Goal: Task Accomplishment & Management: Complete application form

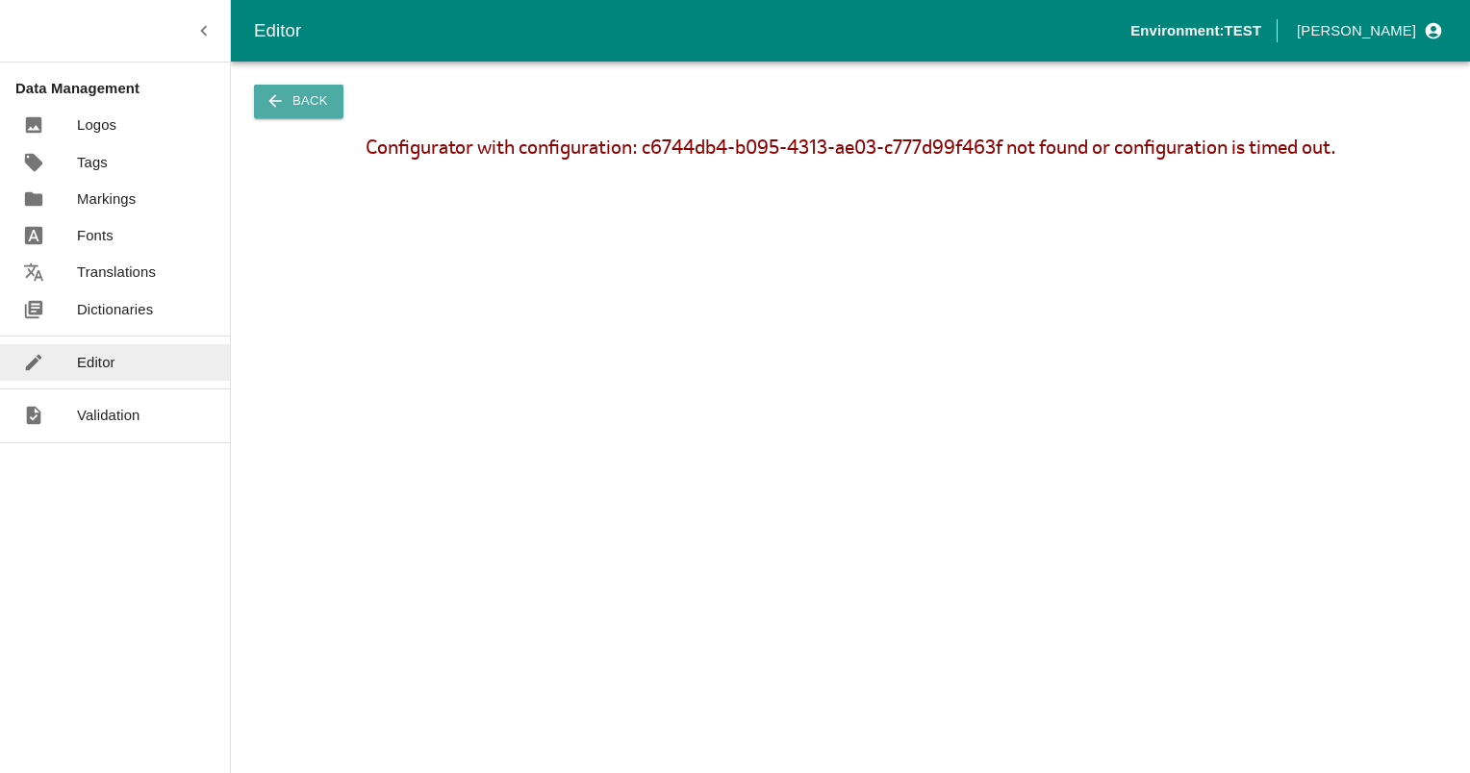
click at [315, 100] on button "Back" at bounding box center [298, 102] width 89 height 34
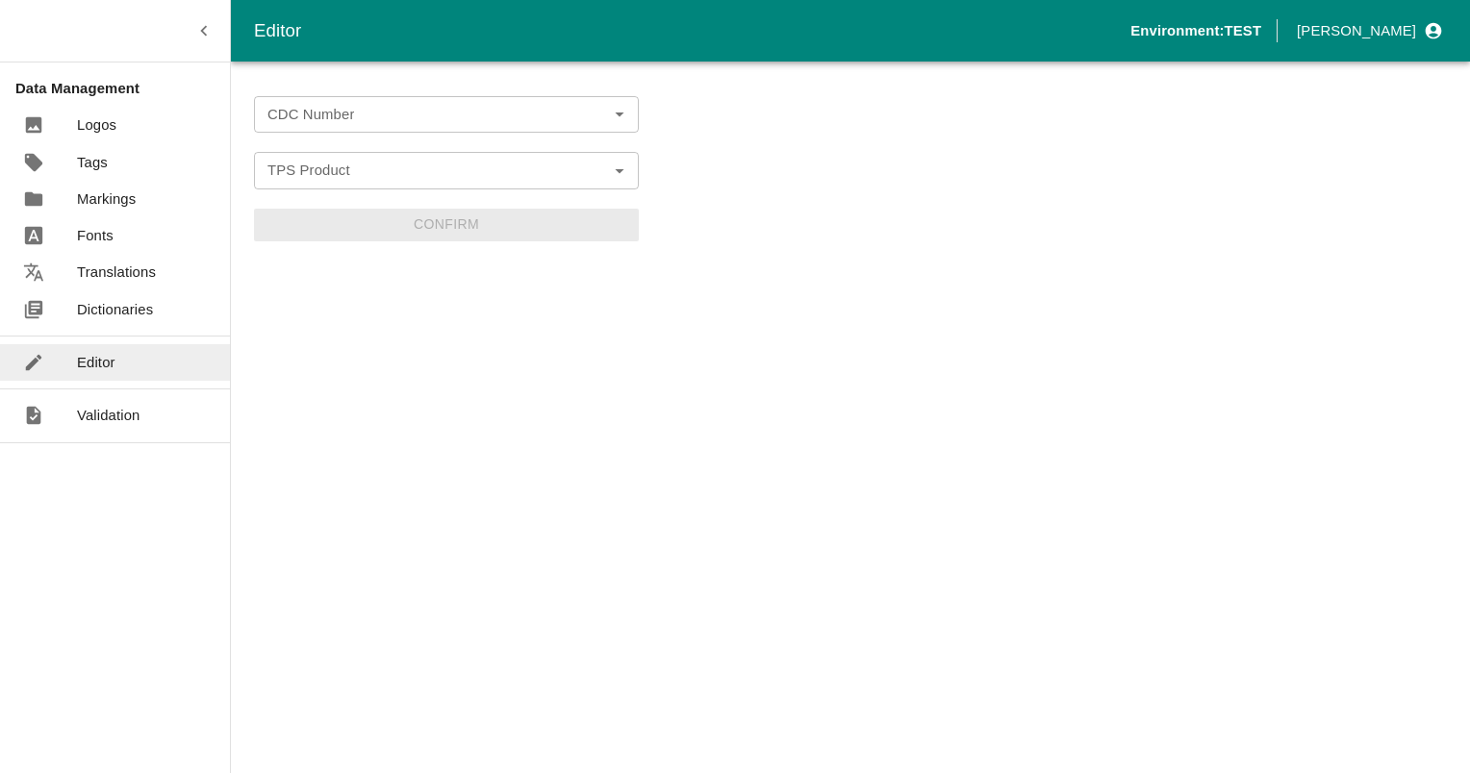
click at [316, 114] on div "CDC Number CDC Number" at bounding box center [446, 114] width 385 height 37
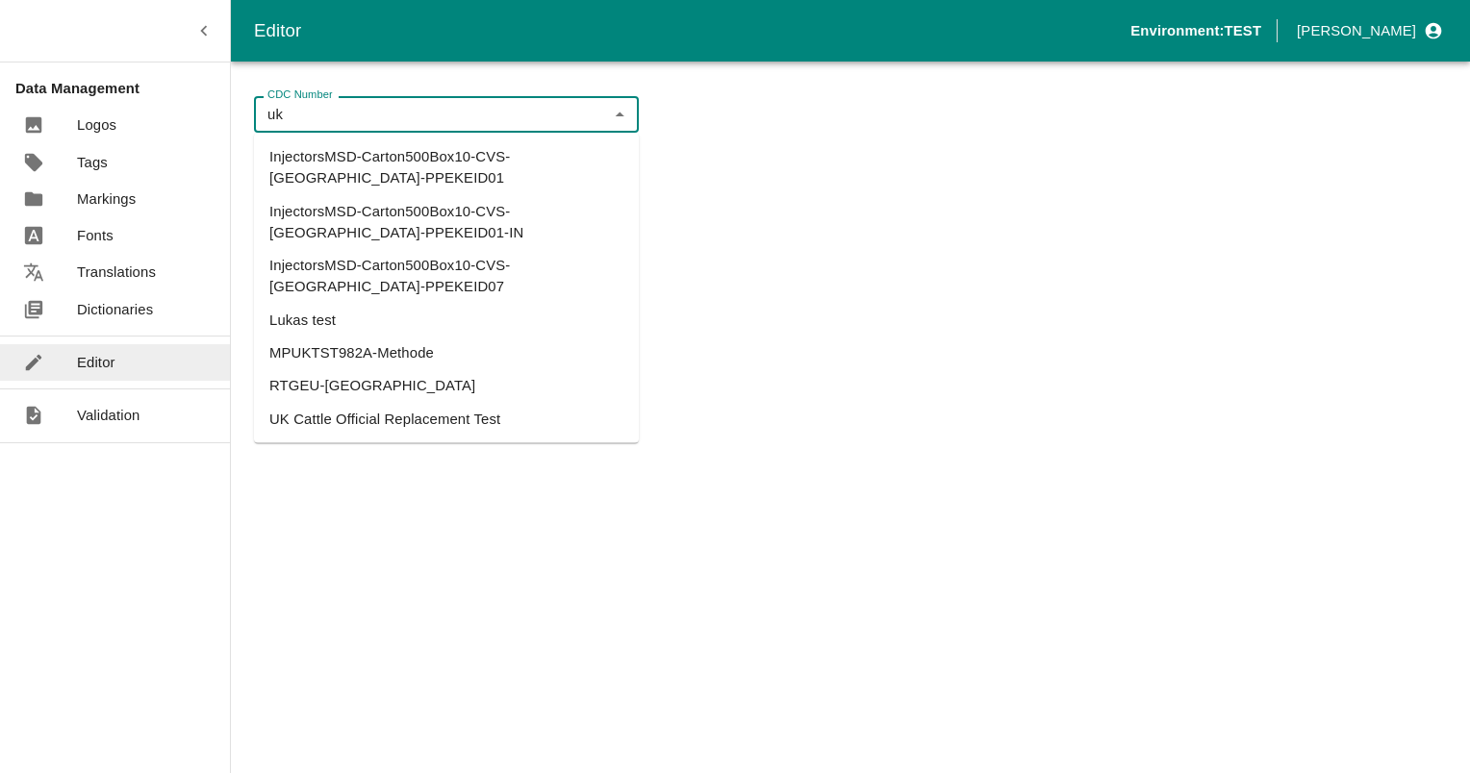
click at [428, 403] on li "UK Cattle Official Replacement Test" at bounding box center [446, 419] width 385 height 33
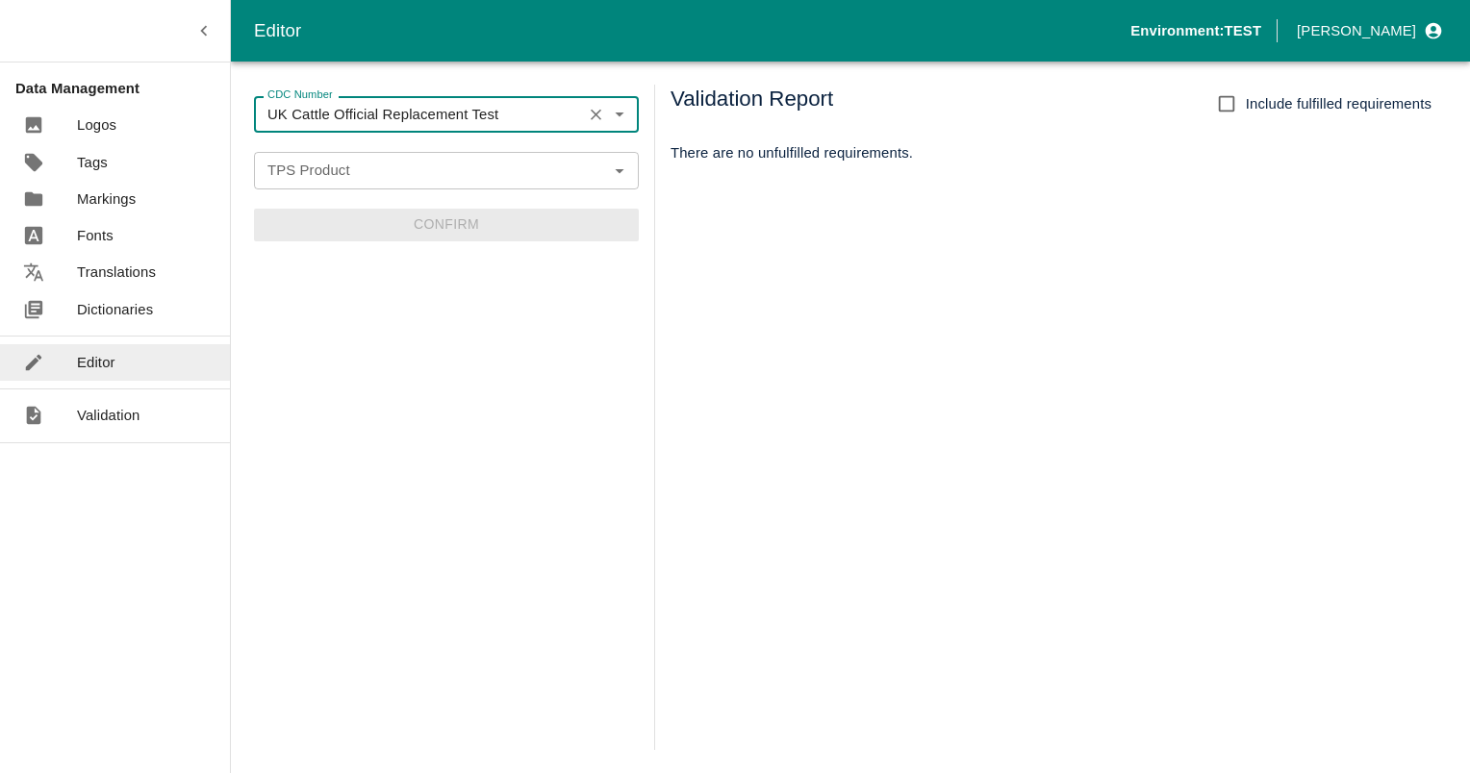
click at [610, 164] on icon "Open" at bounding box center [619, 170] width 21 height 21
type input "UK Cattle Official Replacement Test"
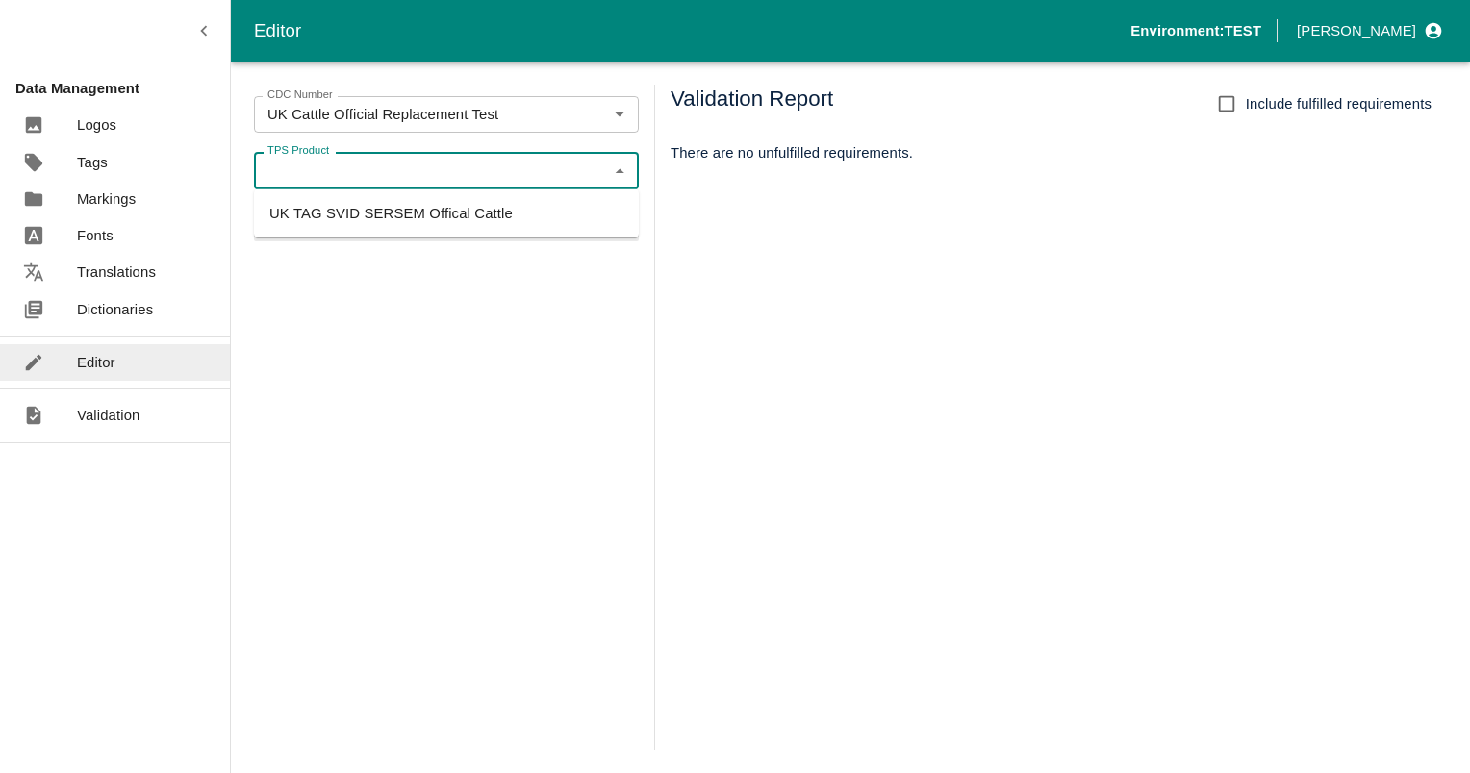
click at [347, 215] on li "UK TAG SVID SERSEM Offical Cattle" at bounding box center [446, 213] width 385 height 33
type input "UK TAG SVID SERSEM Offical Cattle"
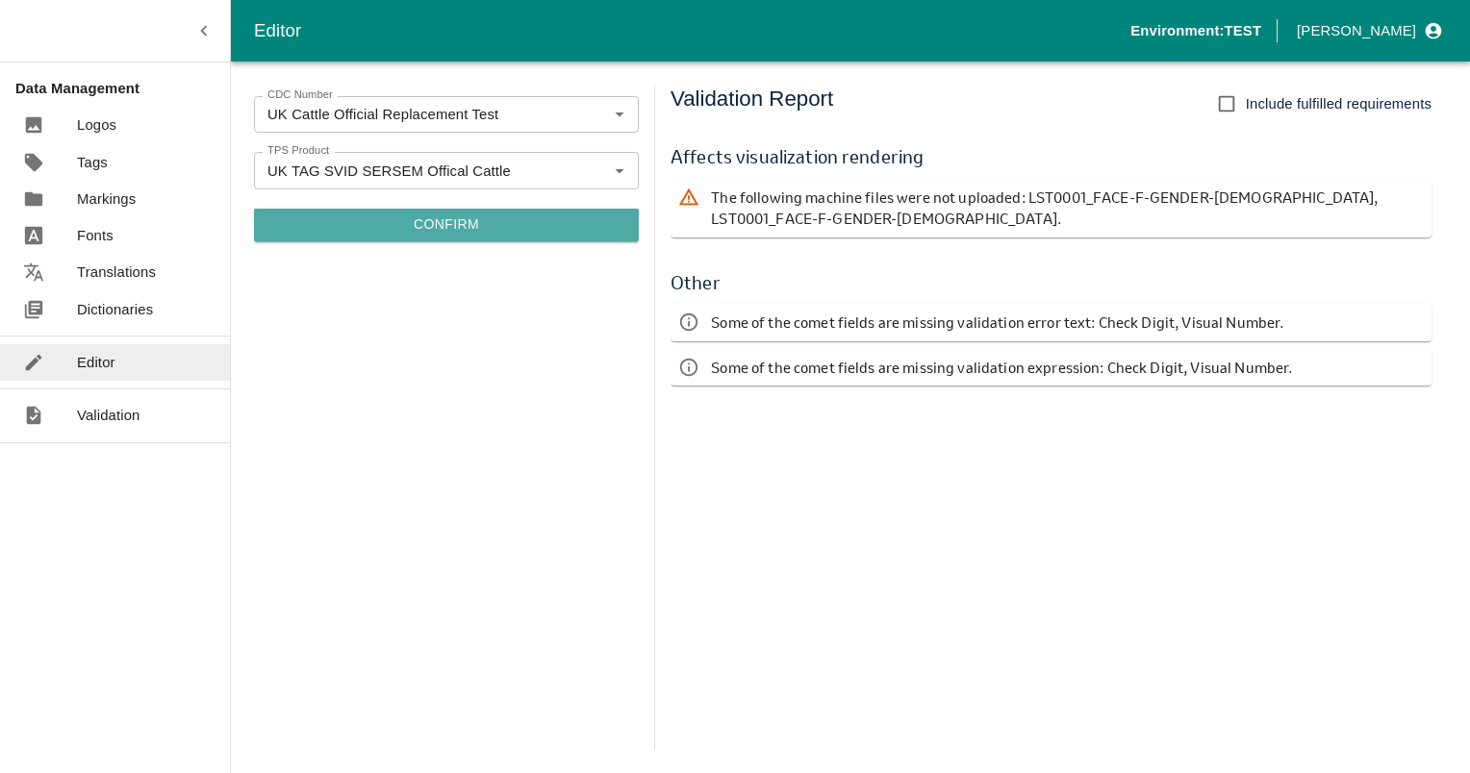
click at [448, 219] on button "Confirm" at bounding box center [446, 225] width 385 height 33
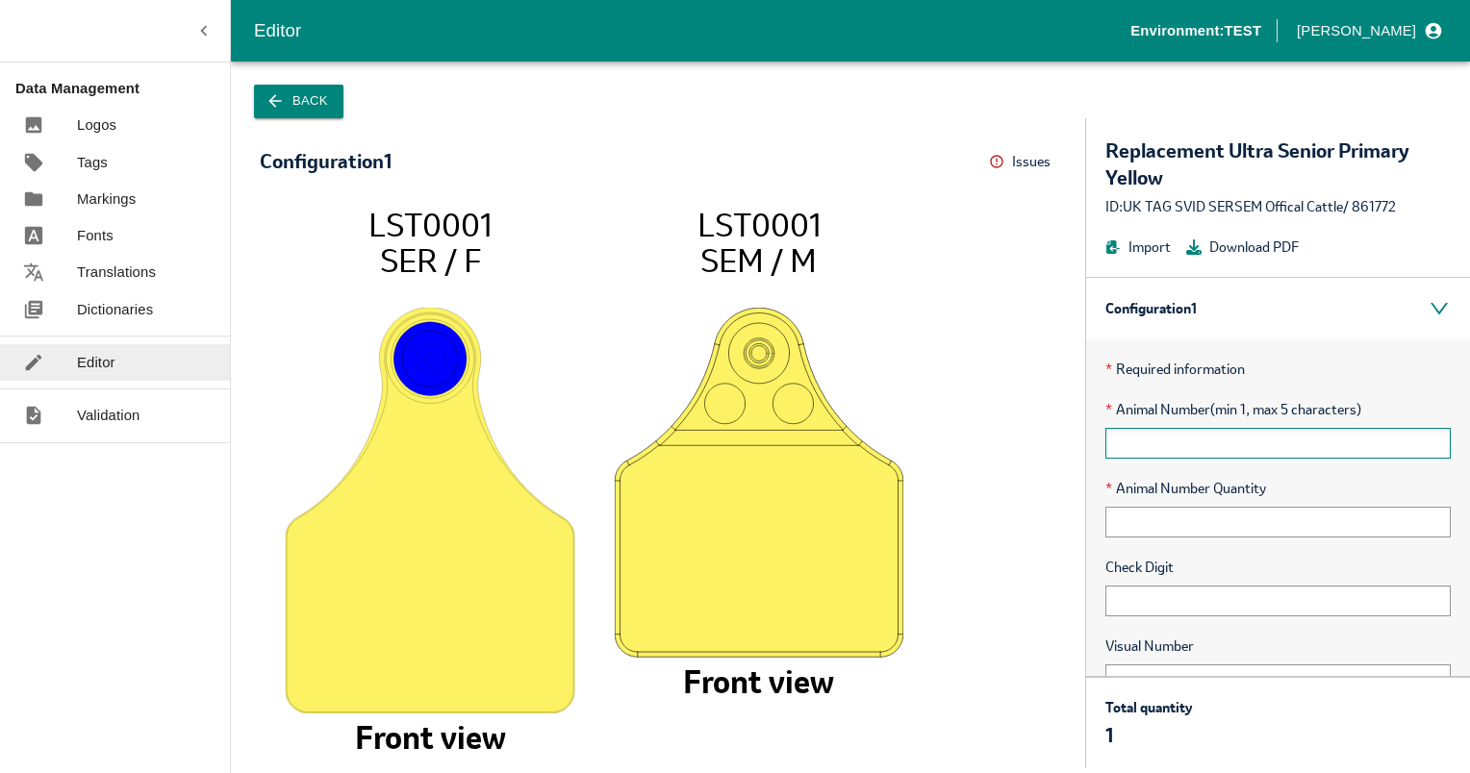
click at [1223, 450] on input "text" at bounding box center [1277, 443] width 345 height 31
type input "00001"
click at [1204, 510] on input "text" at bounding box center [1277, 522] width 345 height 31
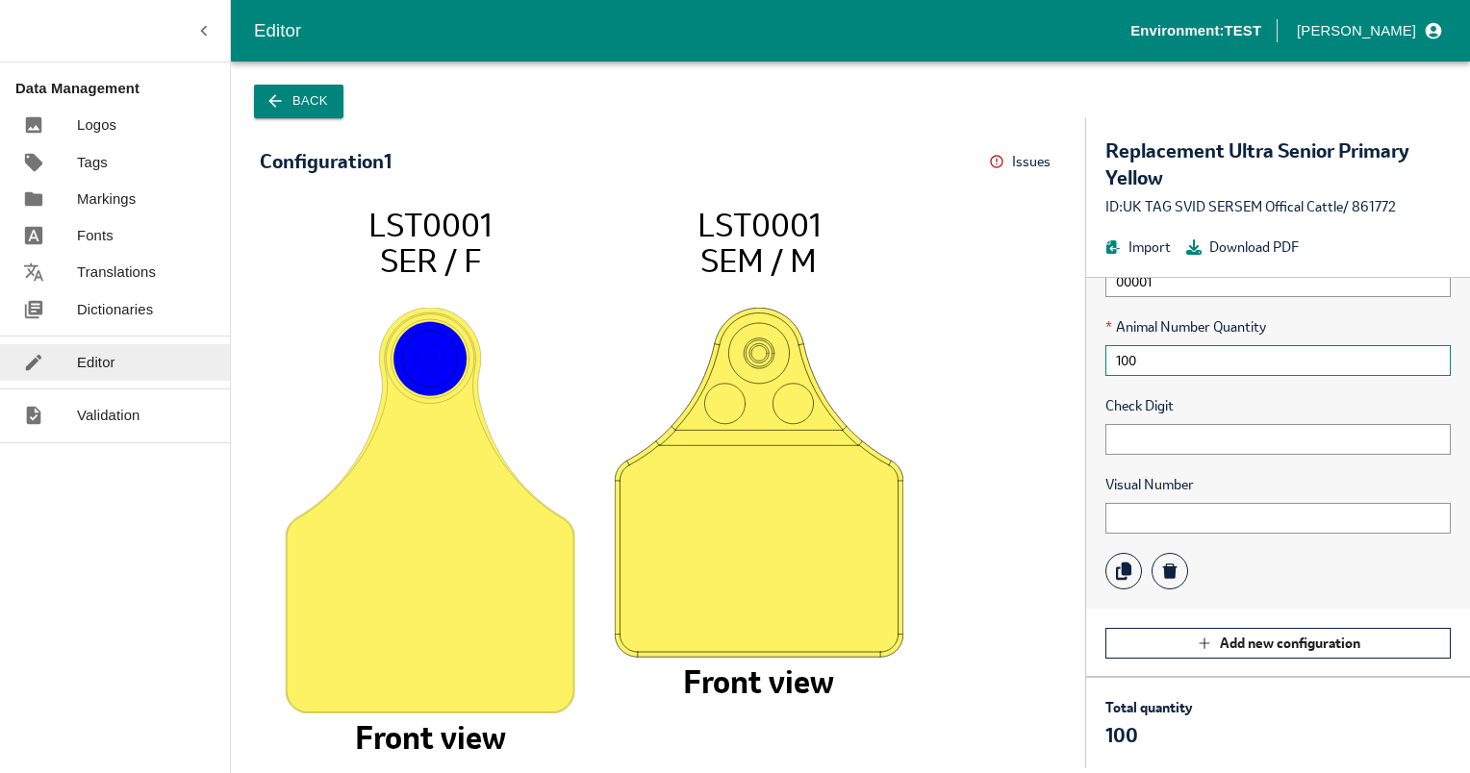
type input "100"
click at [269, 105] on icon "button" at bounding box center [274, 100] width 19 height 19
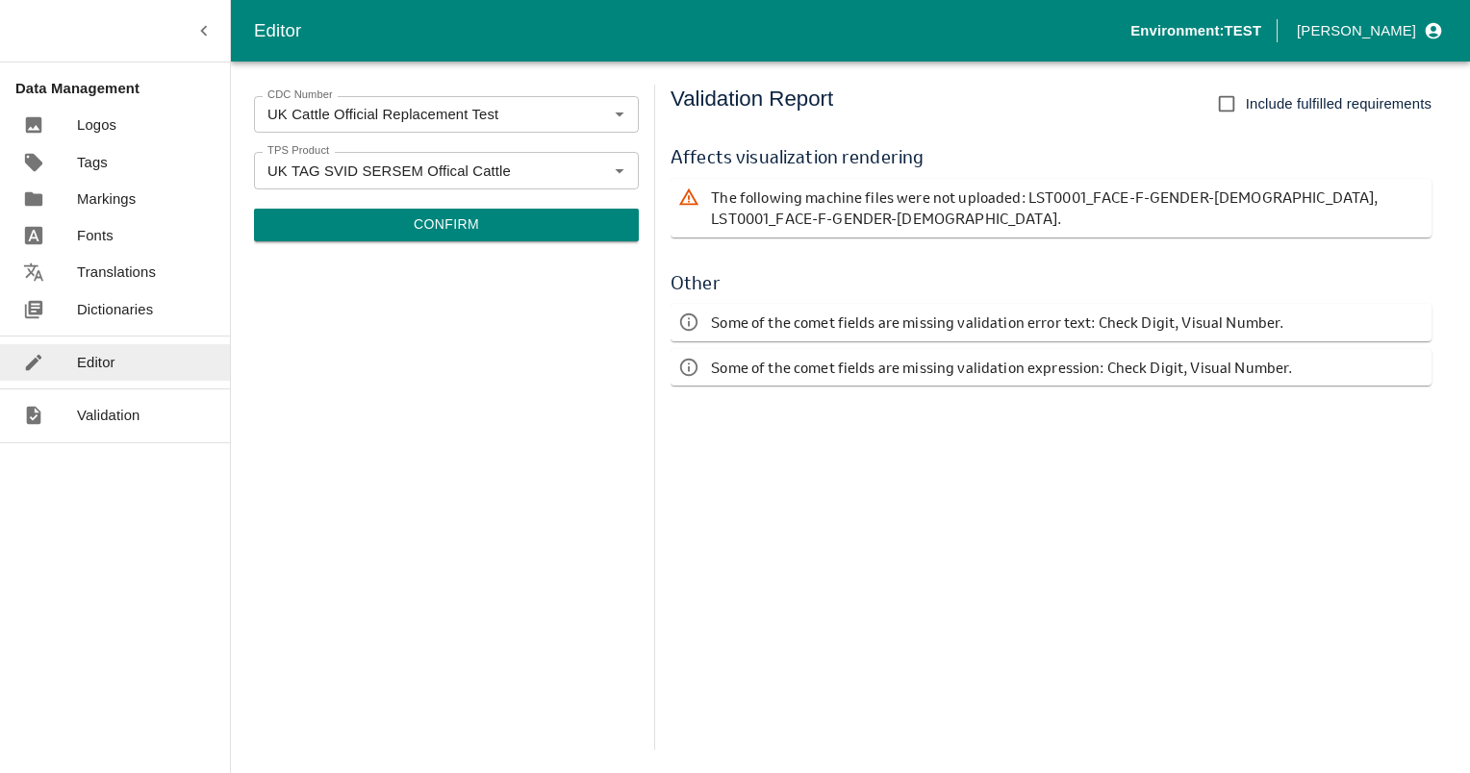
click at [442, 227] on button "Confirm" at bounding box center [446, 225] width 385 height 33
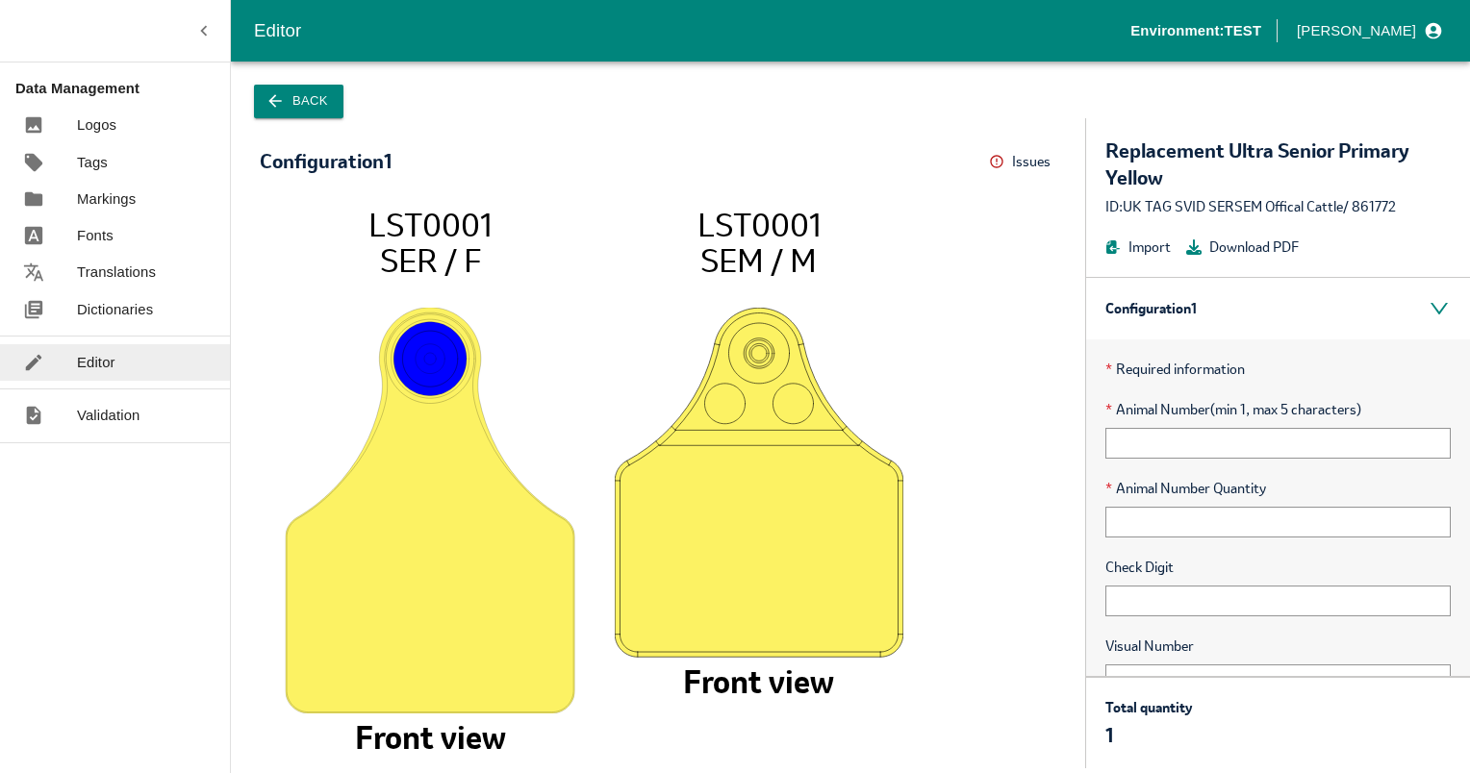
click at [290, 90] on button "Back" at bounding box center [298, 102] width 89 height 34
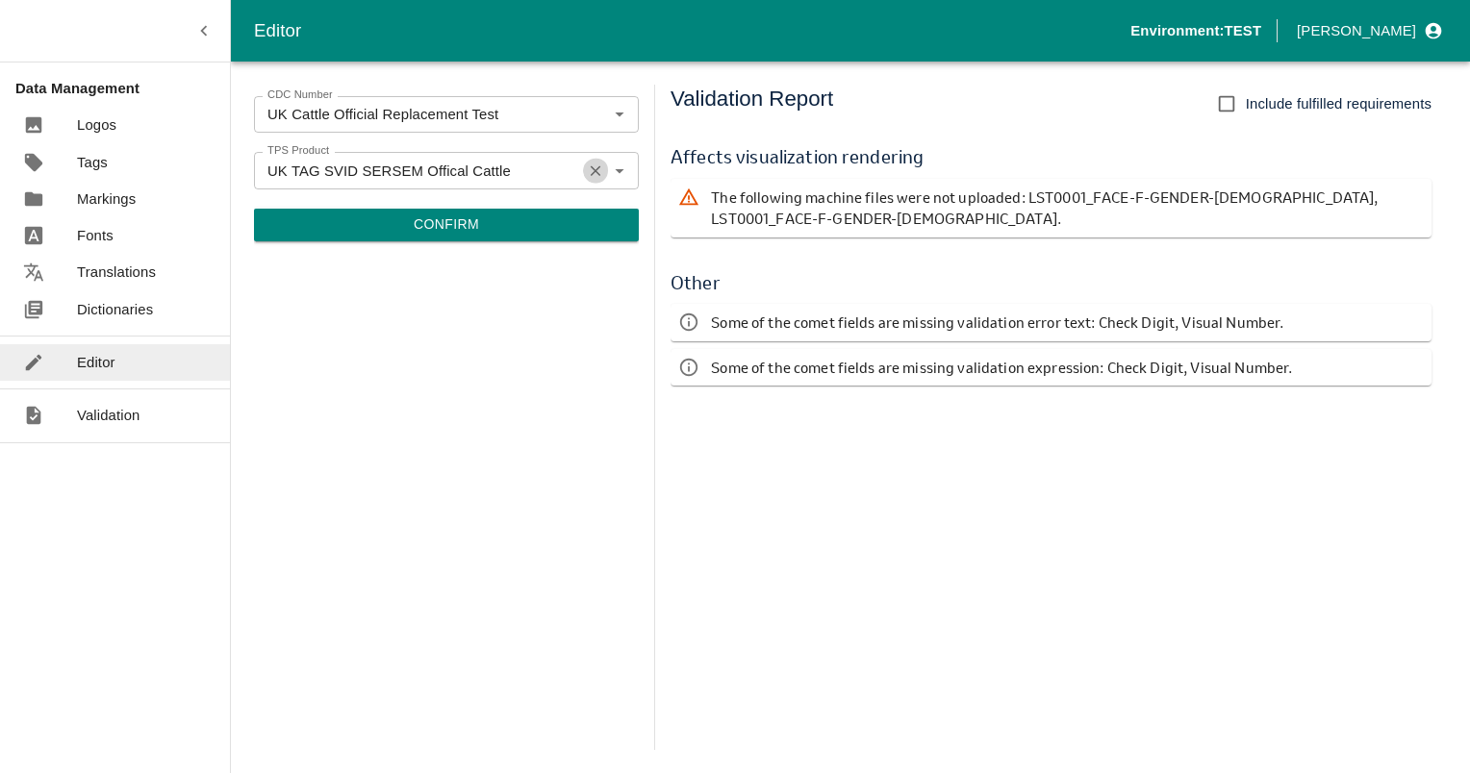
click at [593, 166] on icon "Clear" at bounding box center [596, 171] width 18 height 18
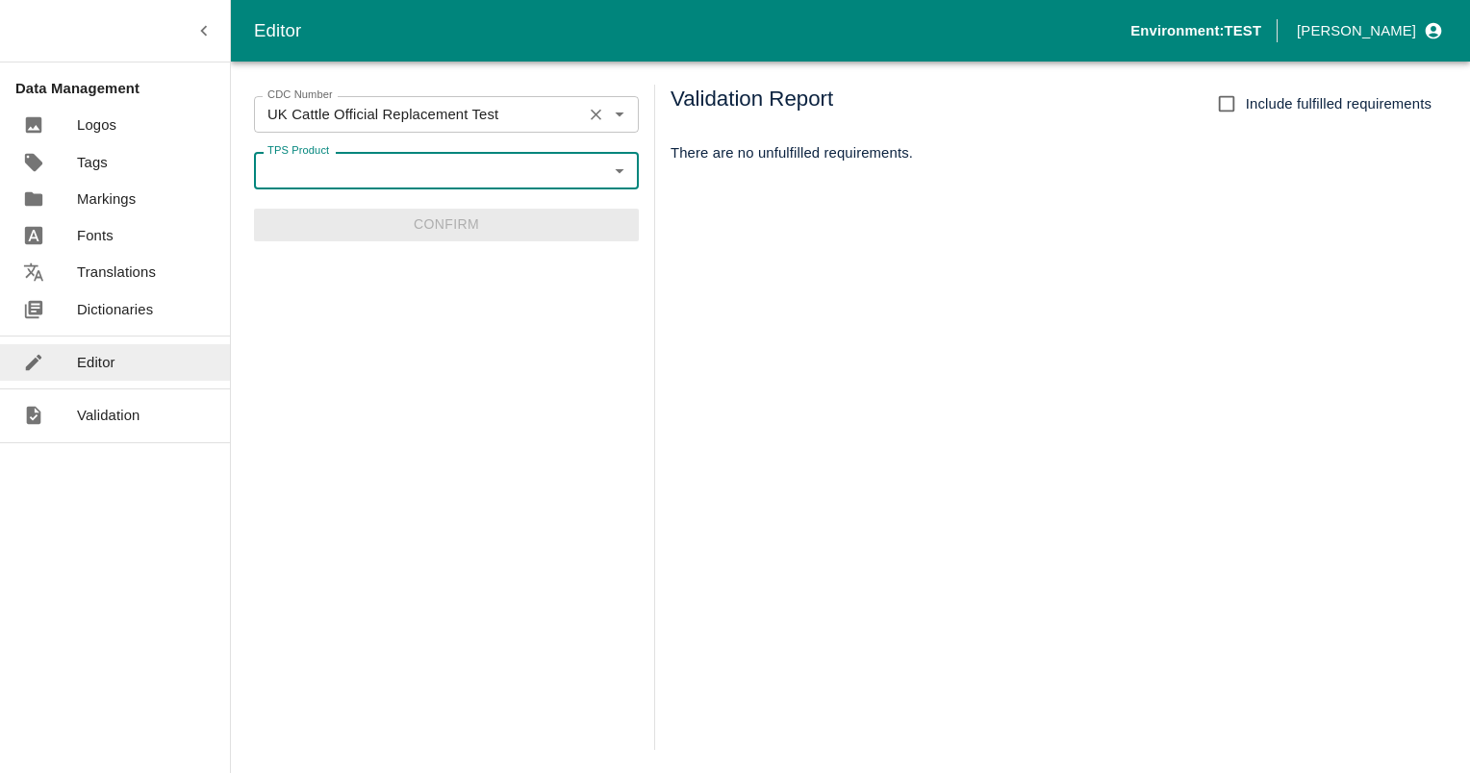
click at [593, 116] on icon "Clear" at bounding box center [596, 115] width 11 height 11
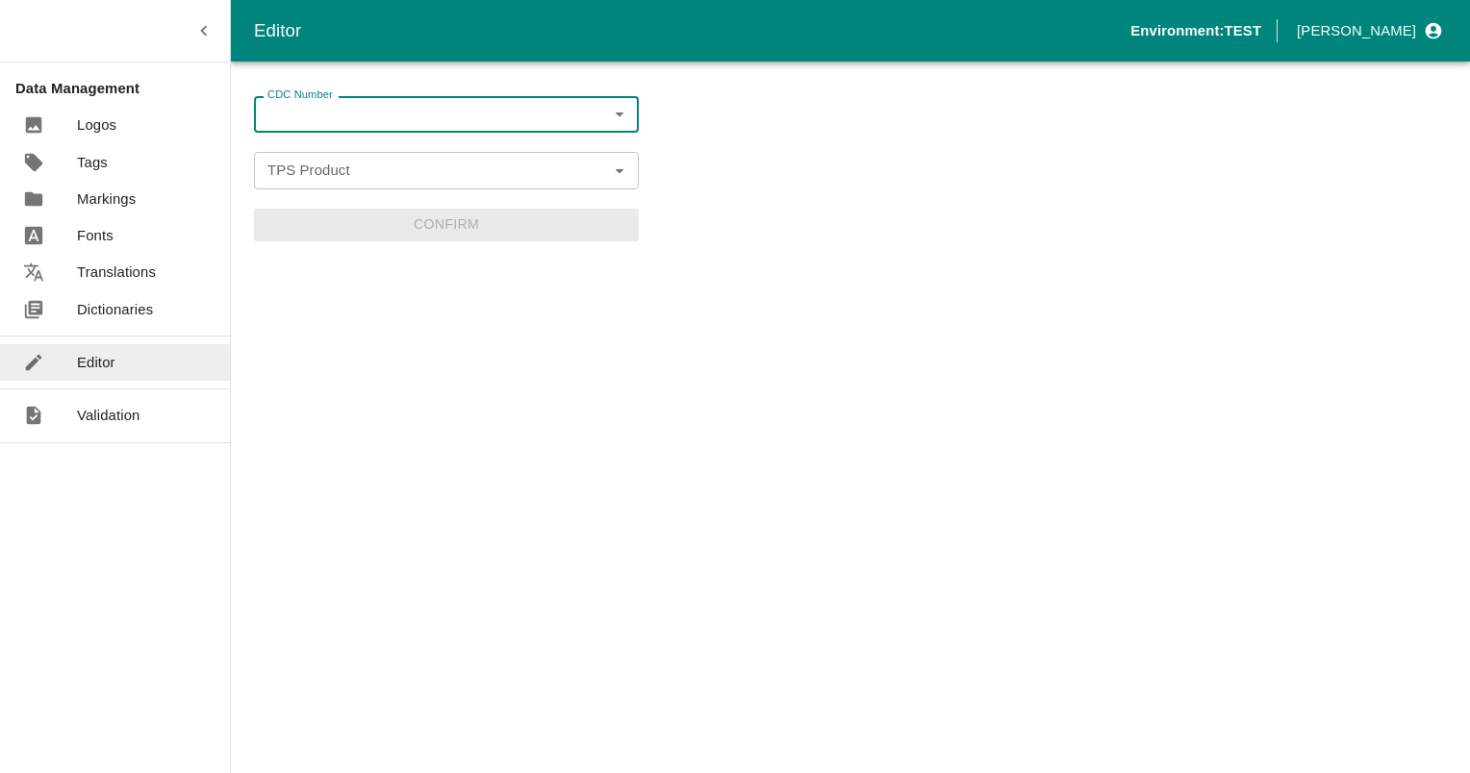
click at [492, 124] on input "CDC Number" at bounding box center [430, 114] width 341 height 25
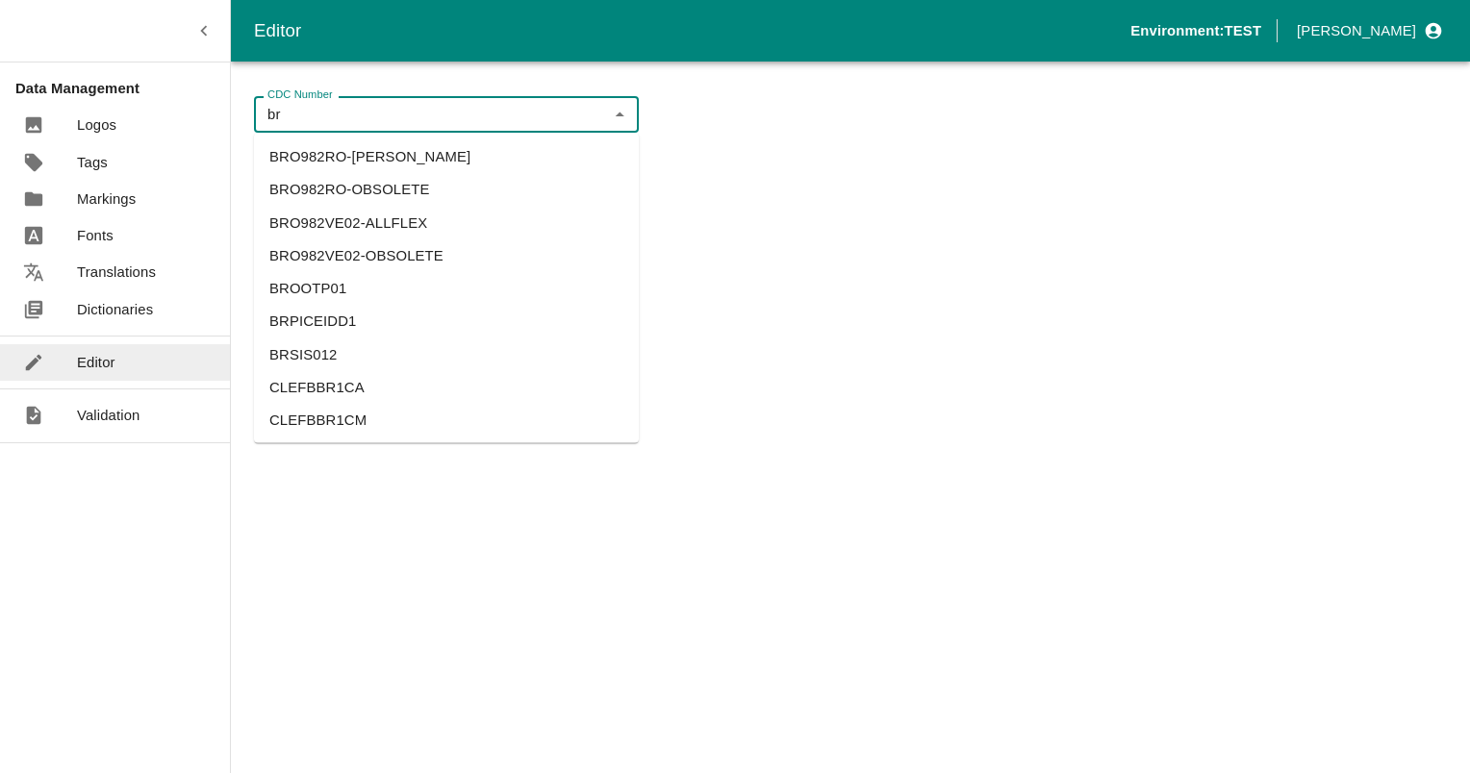
scroll to position [866, 0]
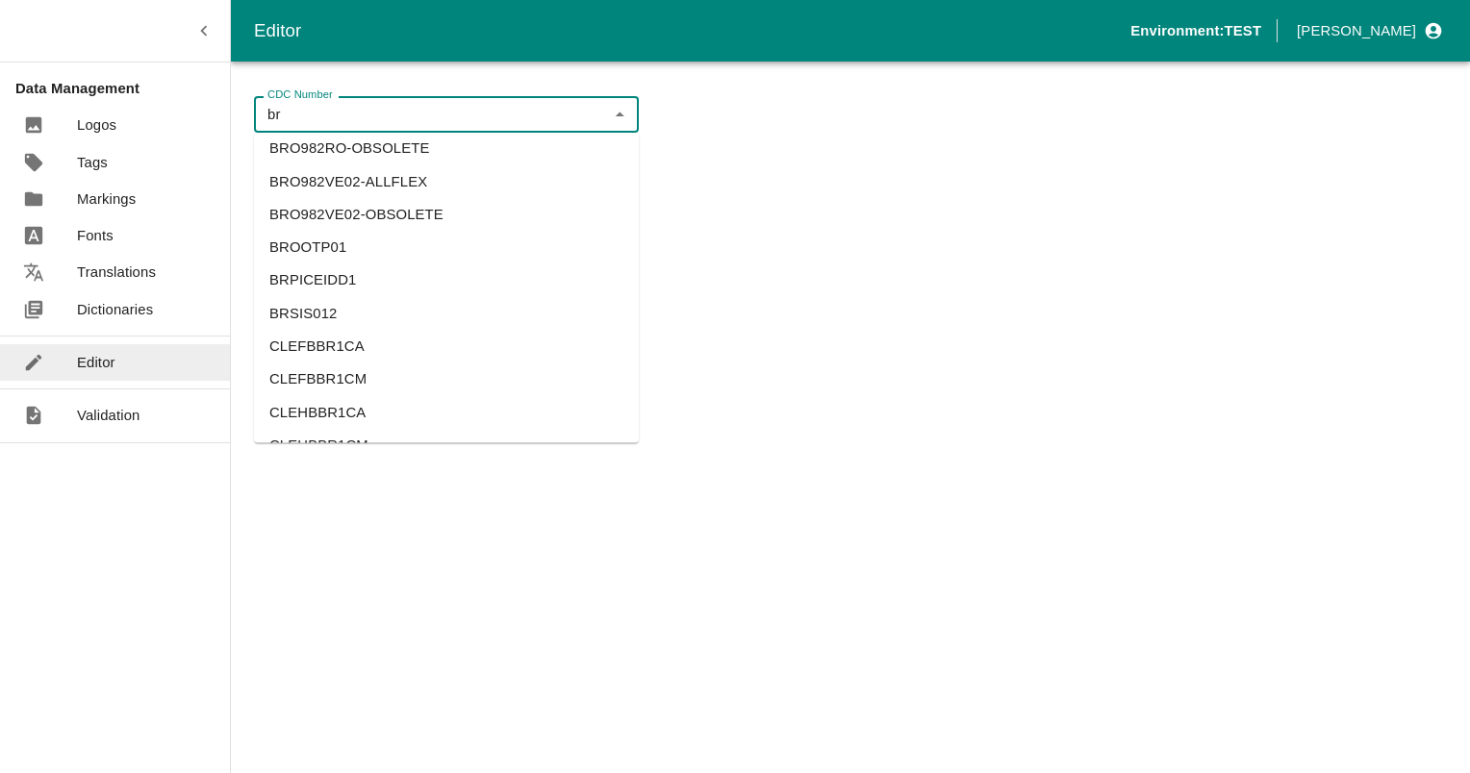
click at [300, 313] on li "BRSIS012" at bounding box center [446, 313] width 385 height 33
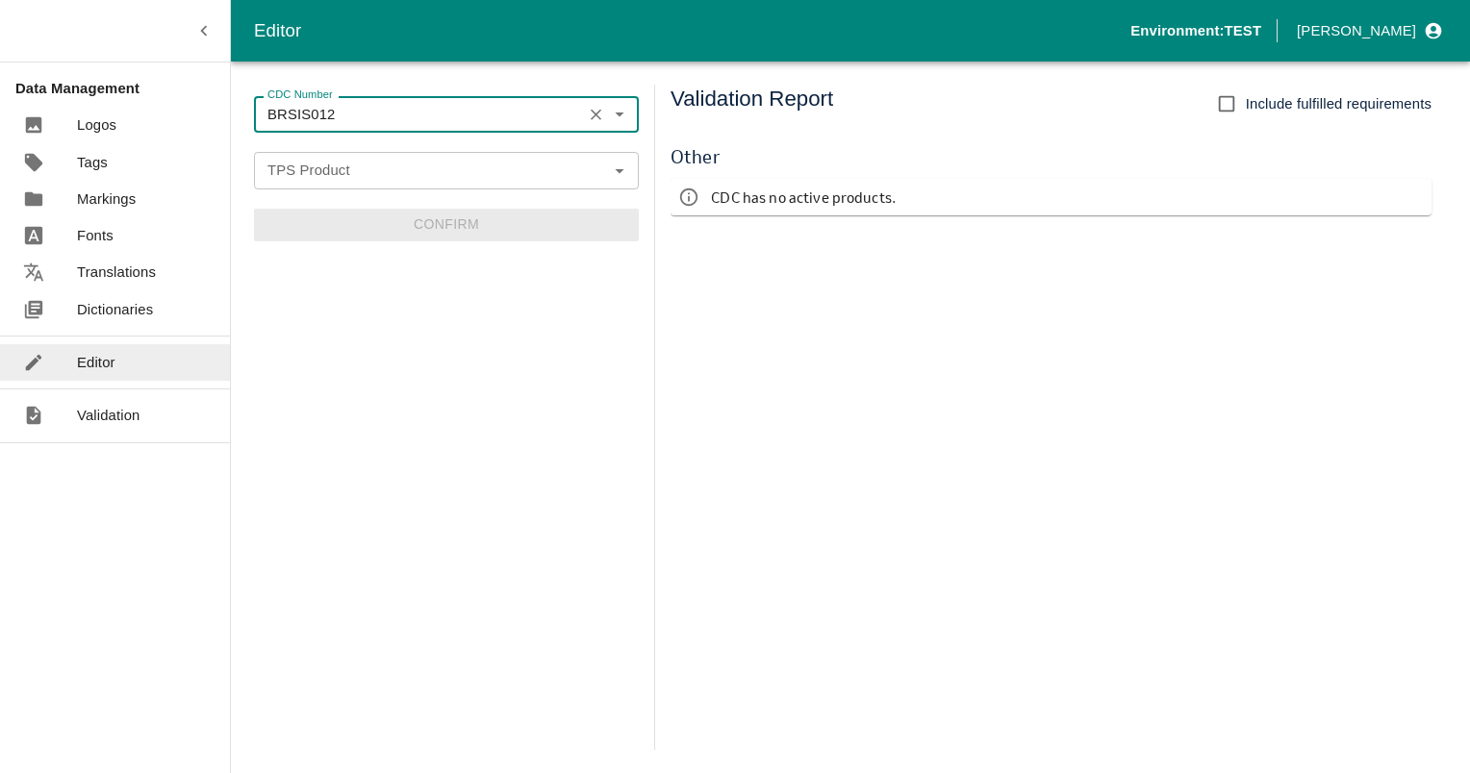
click at [616, 179] on icon "Open" at bounding box center [619, 170] width 21 height 21
type input "BRSIS012"
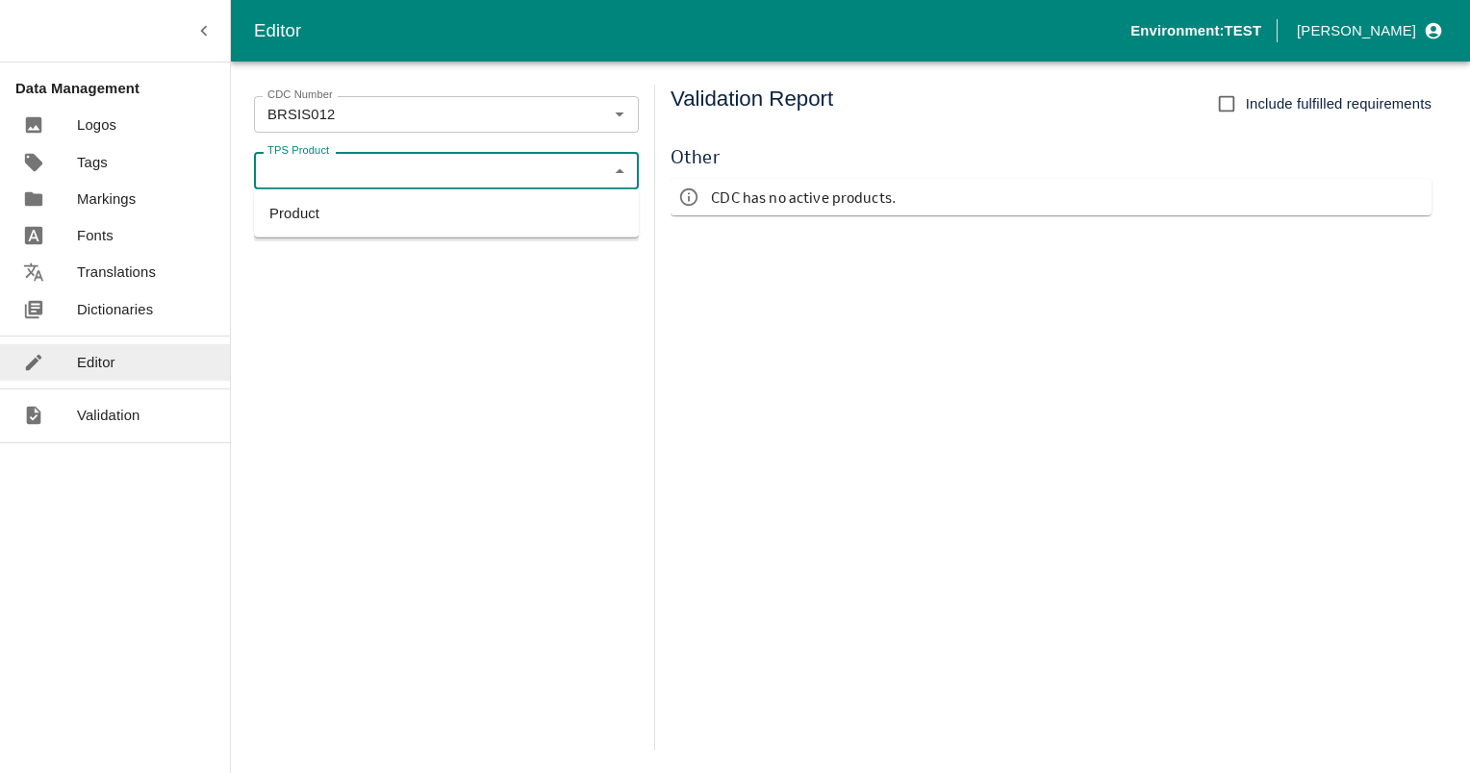
click at [270, 215] on li "Product" at bounding box center [446, 213] width 385 height 33
type input "Product"
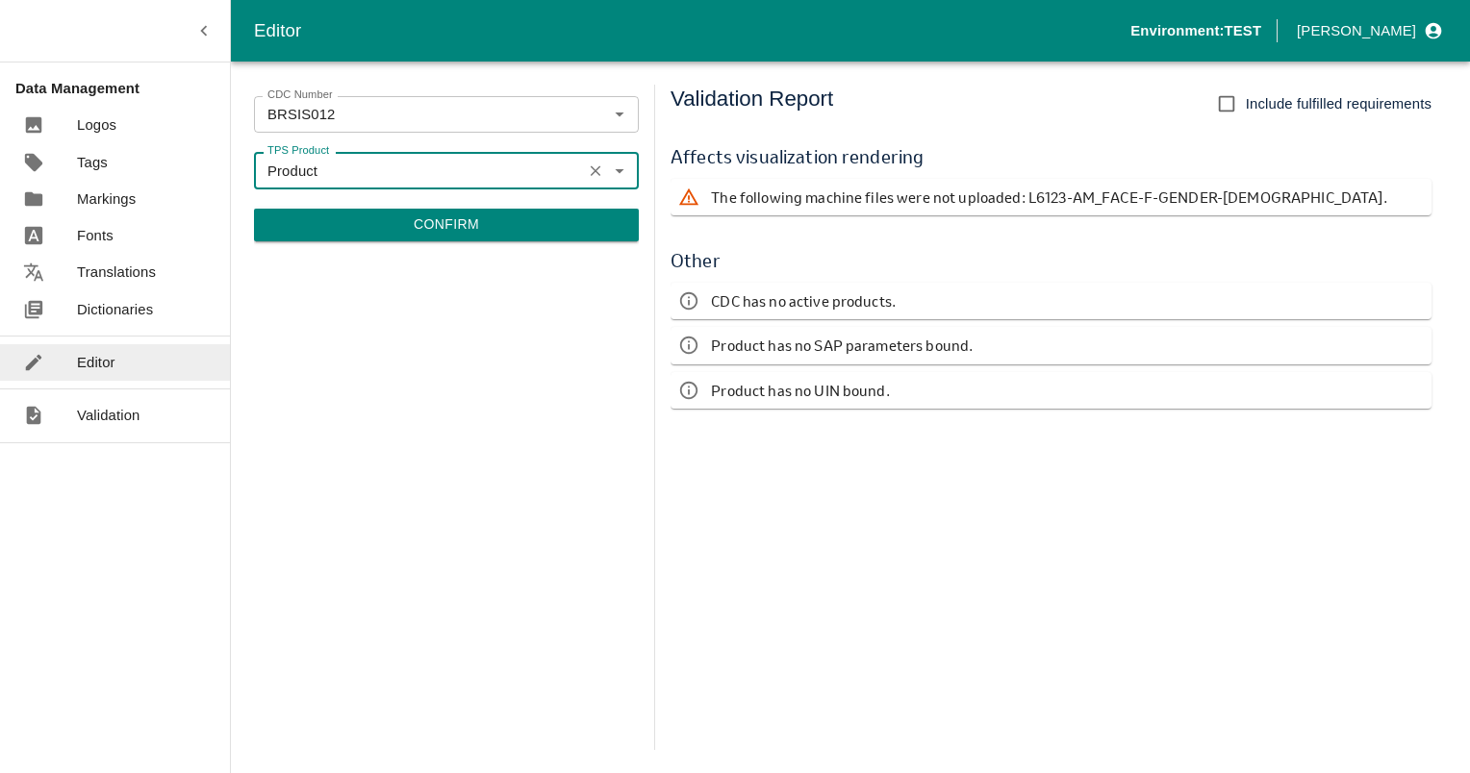
click at [426, 230] on button "Confirm" at bounding box center [446, 225] width 385 height 33
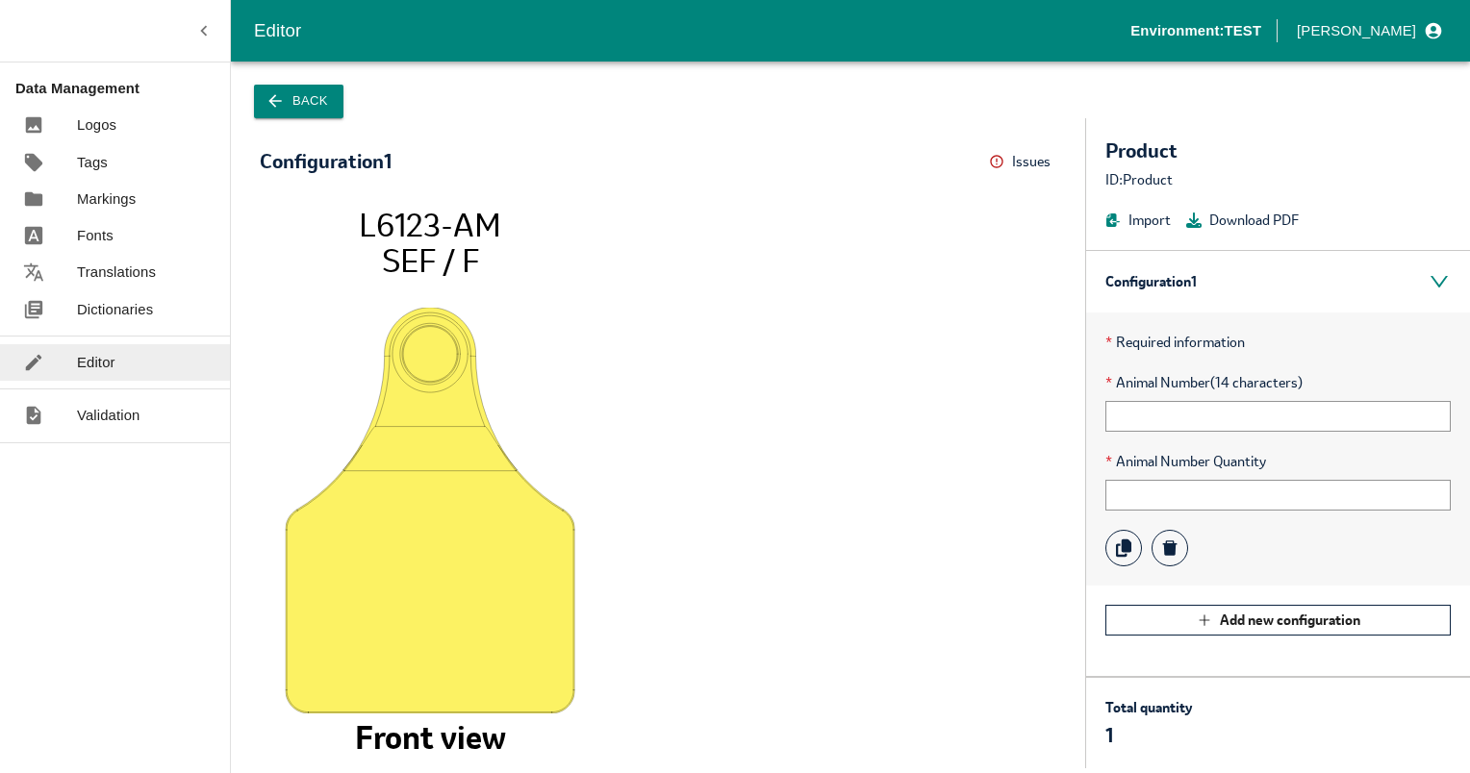
click at [292, 98] on button "Back" at bounding box center [298, 102] width 89 height 34
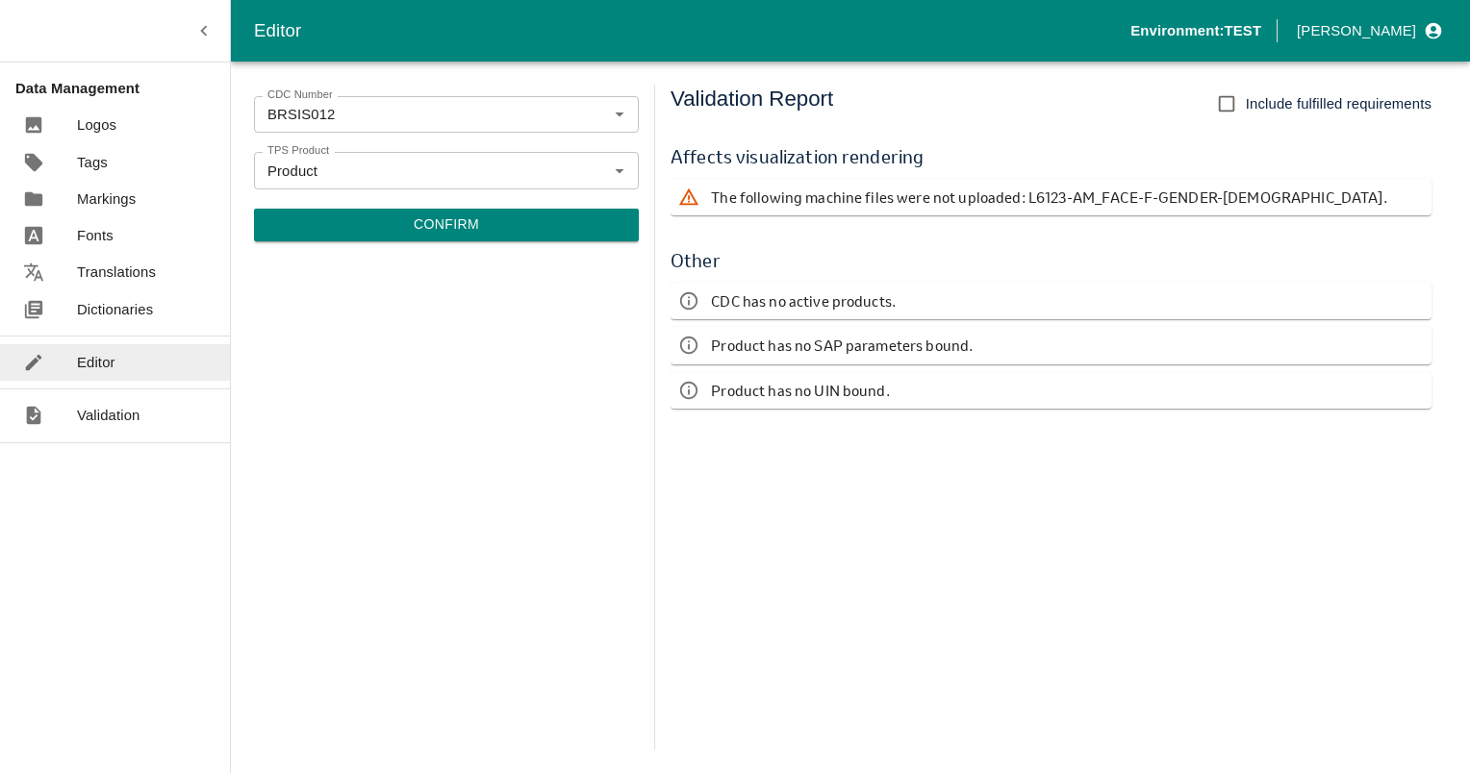
drag, startPoint x: 593, startPoint y: 164, endPoint x: 593, endPoint y: 139, distance: 26.0
click at [593, 164] on icon "Clear" at bounding box center [596, 171] width 18 height 18
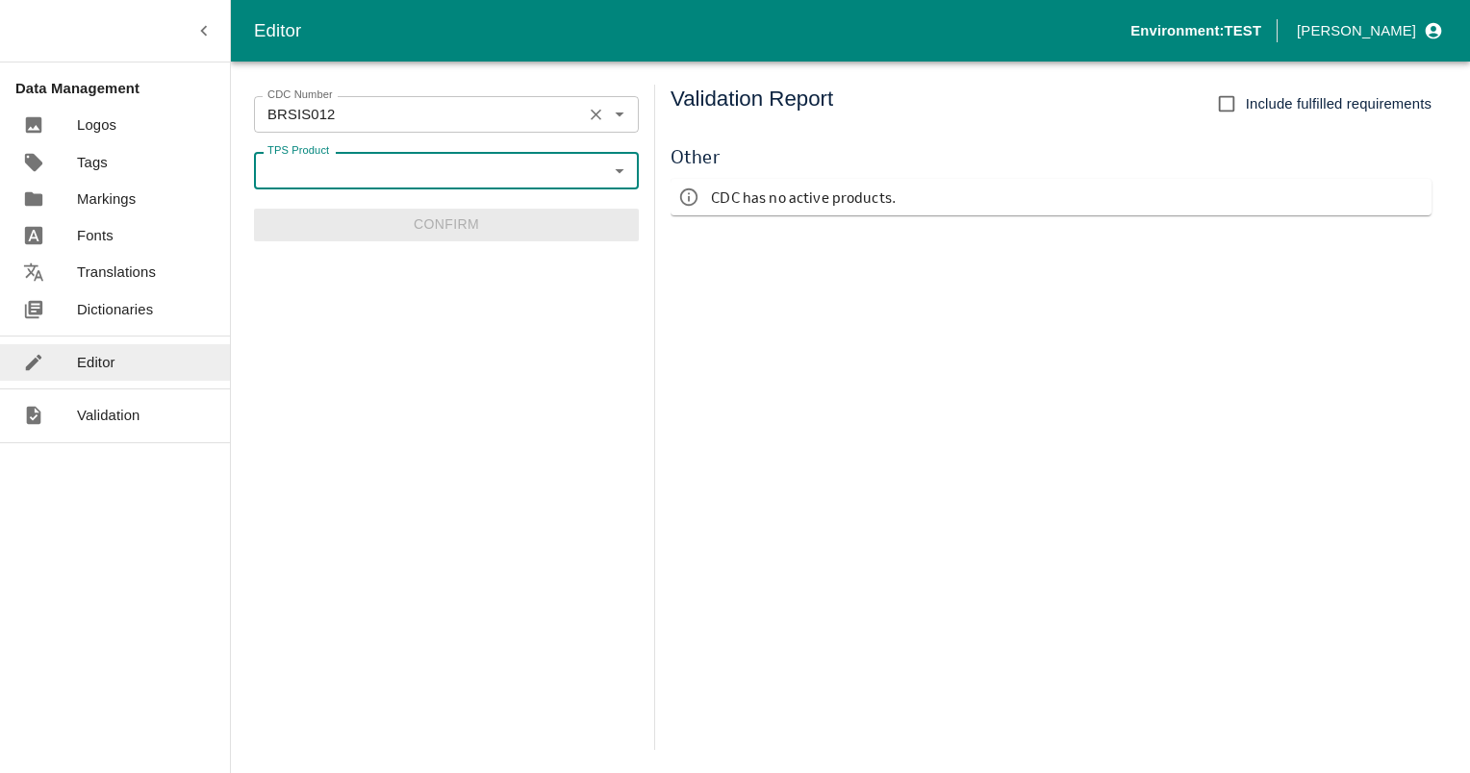
drag, startPoint x: 599, startPoint y: 108, endPoint x: 588, endPoint y: 120, distance: 17.0
click at [598, 108] on icon "Clear" at bounding box center [596, 115] width 18 height 18
